Goal: Obtain resource: Obtain resource

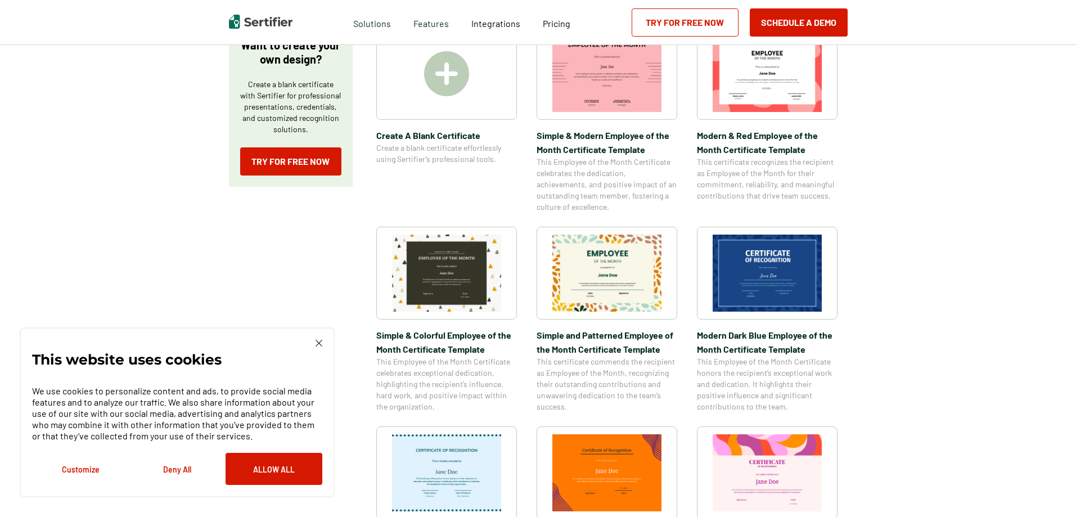
scroll to position [112, 0]
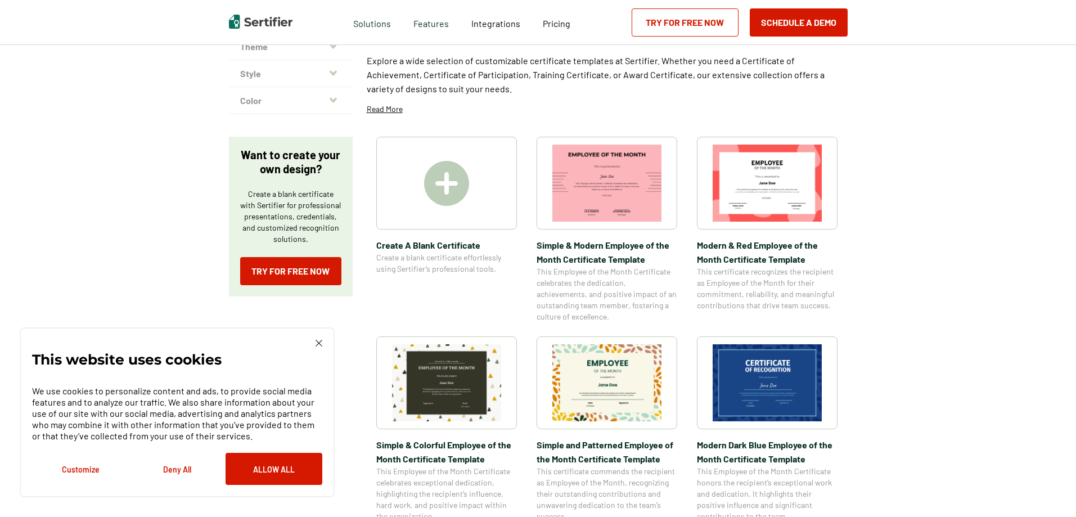
click at [775, 187] on img at bounding box center [767, 183] width 109 height 77
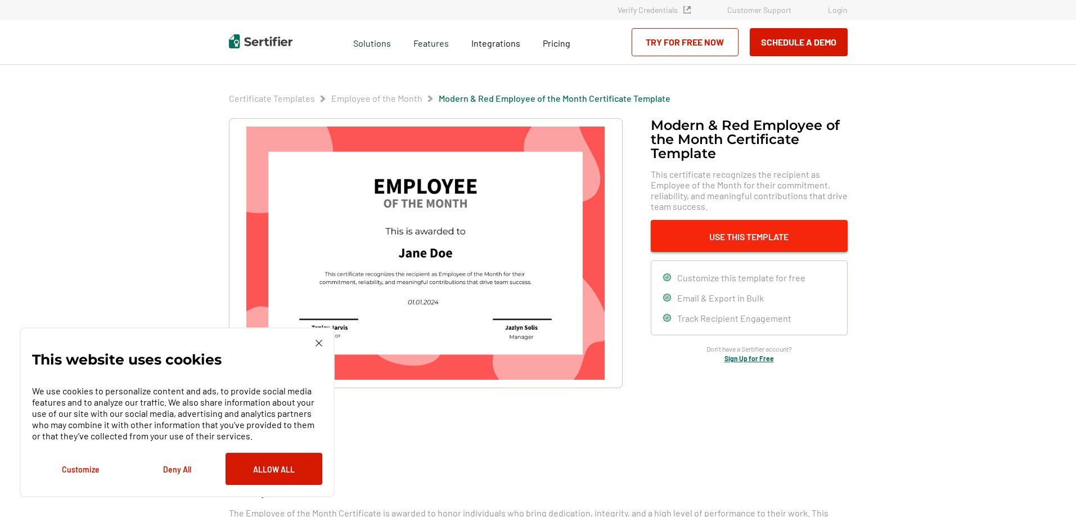
click at [745, 229] on button "Use This Template" at bounding box center [749, 236] width 197 height 32
click at [281, 474] on button "Allow All" at bounding box center [274, 469] width 97 height 32
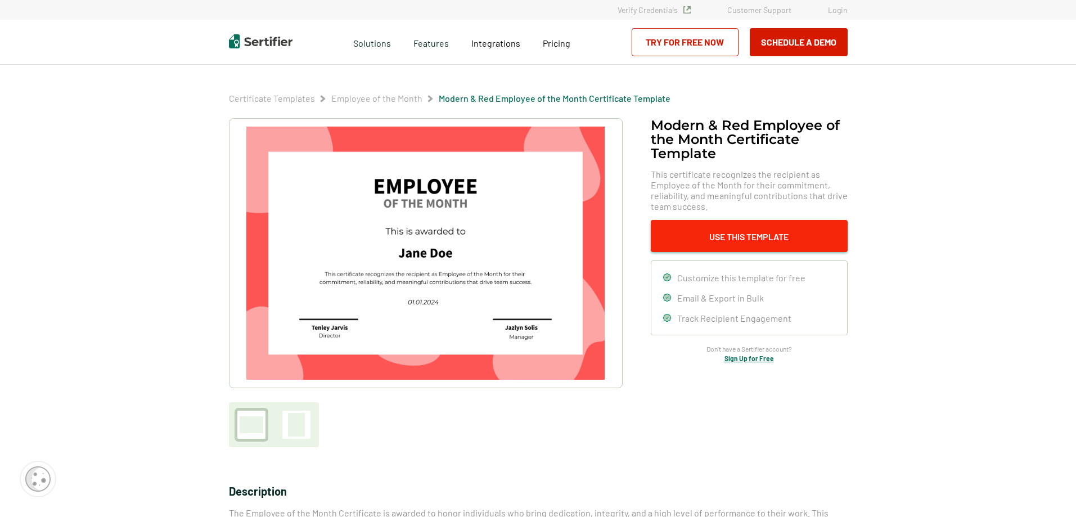
click at [759, 232] on button "Use This Template" at bounding box center [749, 236] width 197 height 32
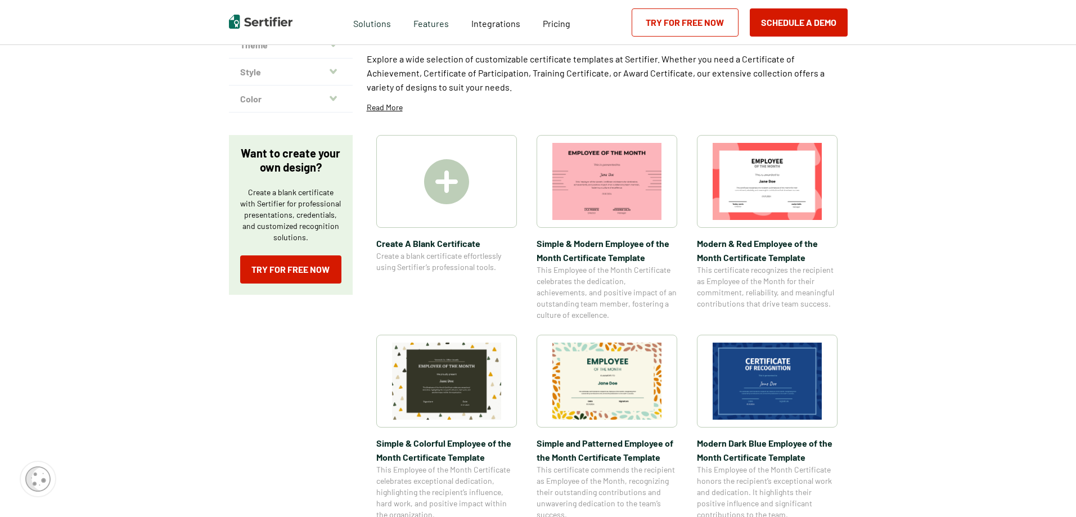
scroll to position [56, 0]
